Goal: Check status: Check status

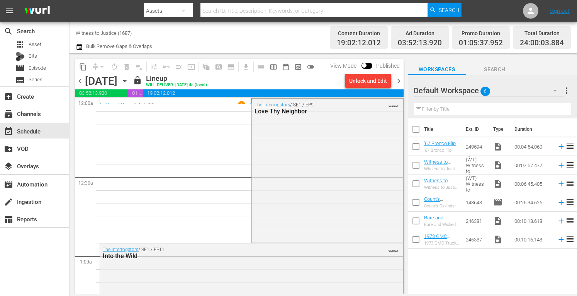
click at [401, 81] on span "chevron_right" at bounding box center [399, 81] width 10 height 10
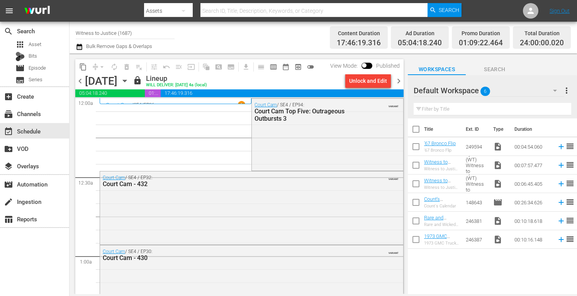
click at [401, 81] on span "chevron_right" at bounding box center [399, 81] width 10 height 10
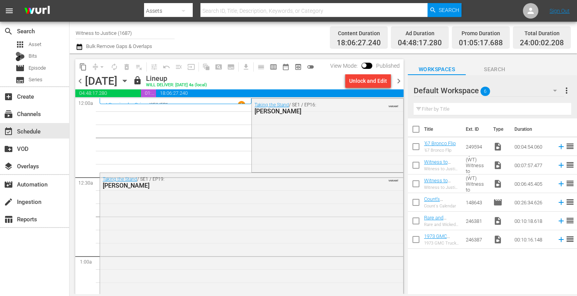
click at [401, 81] on span "chevron_right" at bounding box center [399, 81] width 10 height 10
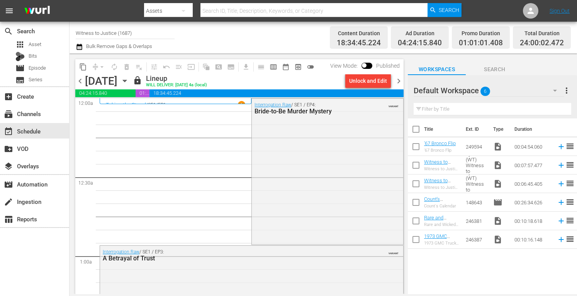
click at [401, 81] on span "chevron_right" at bounding box center [399, 81] width 10 height 10
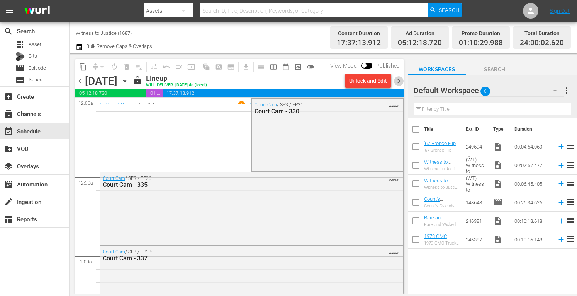
click at [401, 81] on span "chevron_right" at bounding box center [399, 81] width 10 height 10
click at [398, 81] on span "chevron_right" at bounding box center [399, 81] width 10 height 10
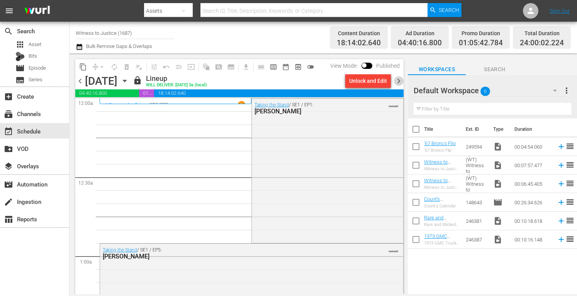
click at [398, 81] on span "chevron_right" at bounding box center [399, 81] width 10 height 10
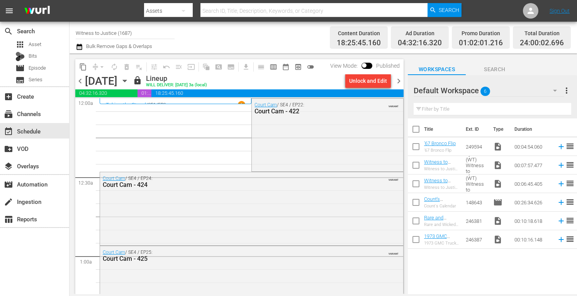
click at [398, 81] on span "chevron_right" at bounding box center [399, 81] width 10 height 10
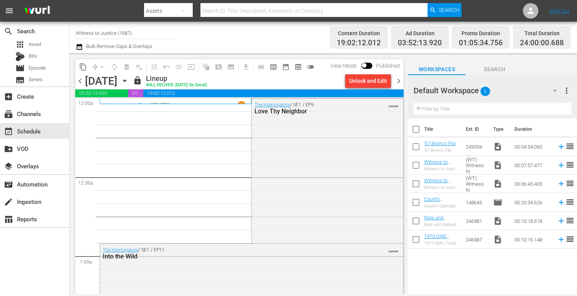
click at [398, 82] on span "chevron_right" at bounding box center [399, 81] width 10 height 10
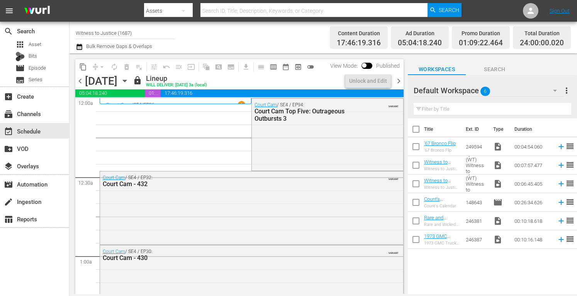
click at [398, 82] on span "chevron_right" at bounding box center [399, 81] width 10 height 10
